Goal: Task Accomplishment & Management: Complete application form

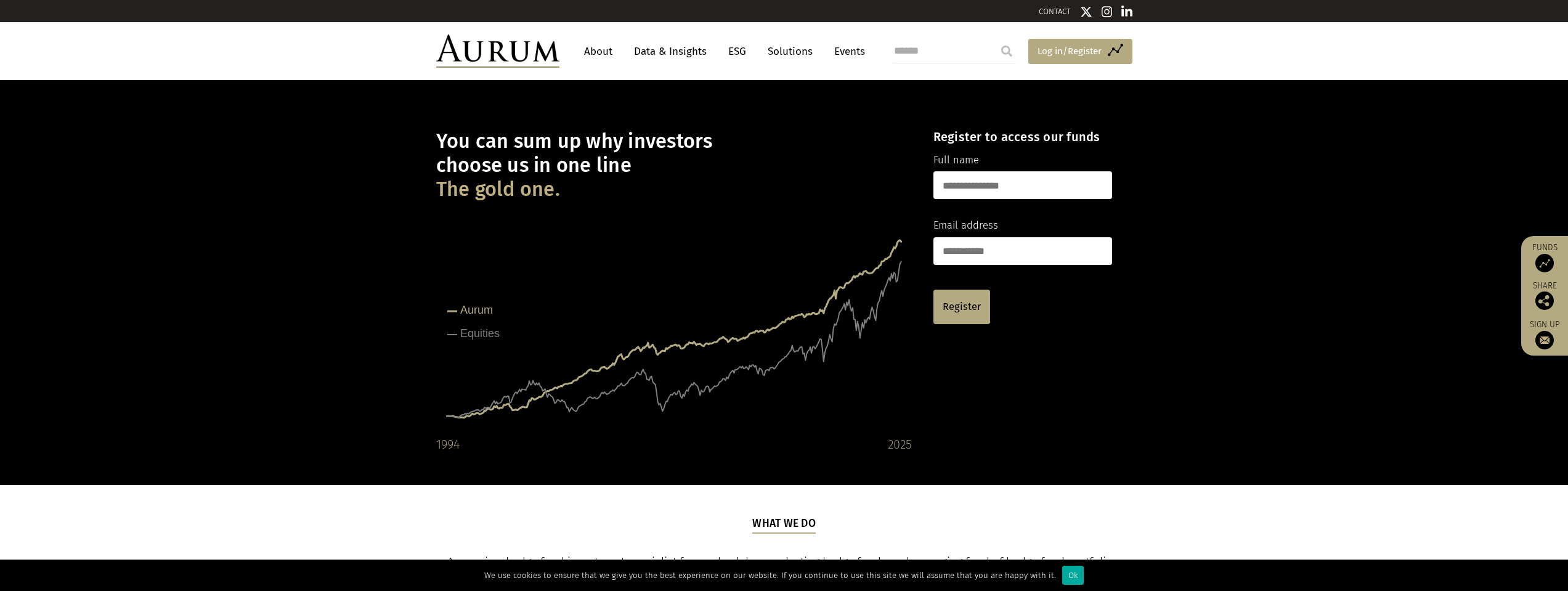
click at [1075, 52] on span "Log in/Register" at bounding box center [1070, 52] width 64 height 15
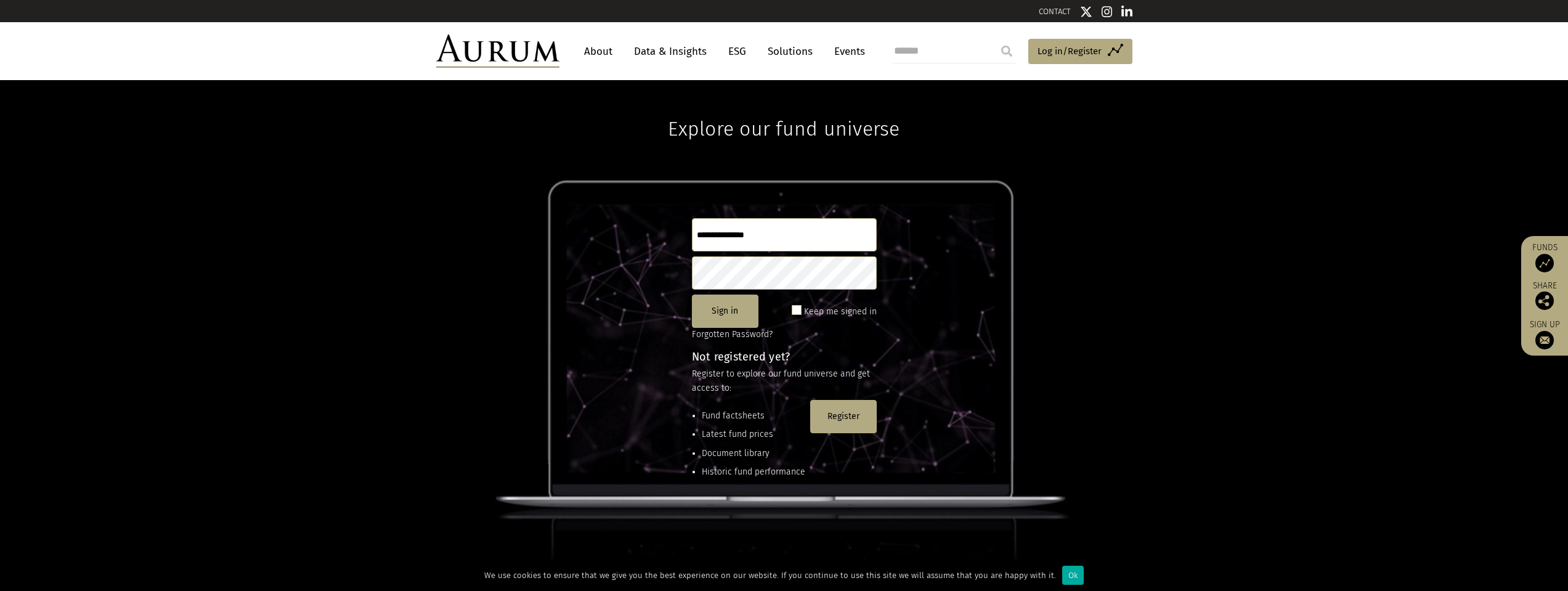
click at [756, 236] on input "text" at bounding box center [784, 235] width 185 height 33
click at [1166, 371] on div "Explore our fund universe Sign in Keep me signed in Forgotten Password? Not reg…" at bounding box center [784, 335] width 1568 height 511
click at [852, 414] on button "Register" at bounding box center [843, 416] width 66 height 33
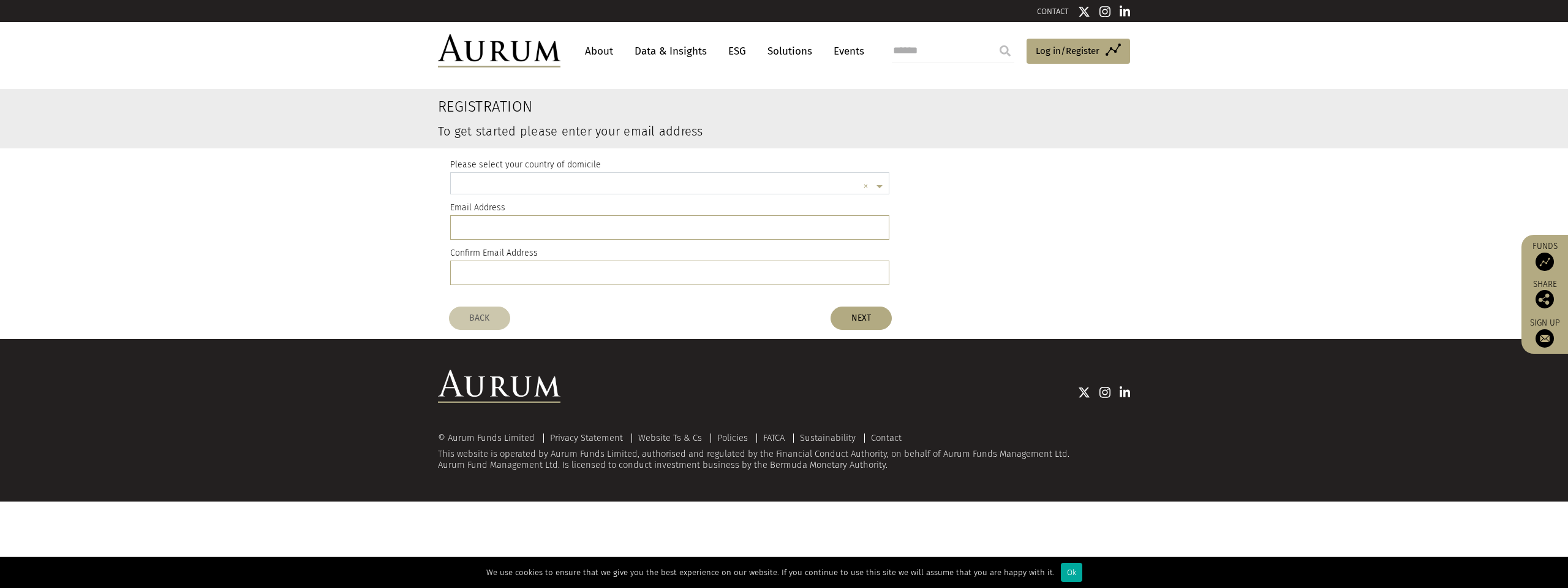
scroll to position [3, 0]
